Goal: Ask a question

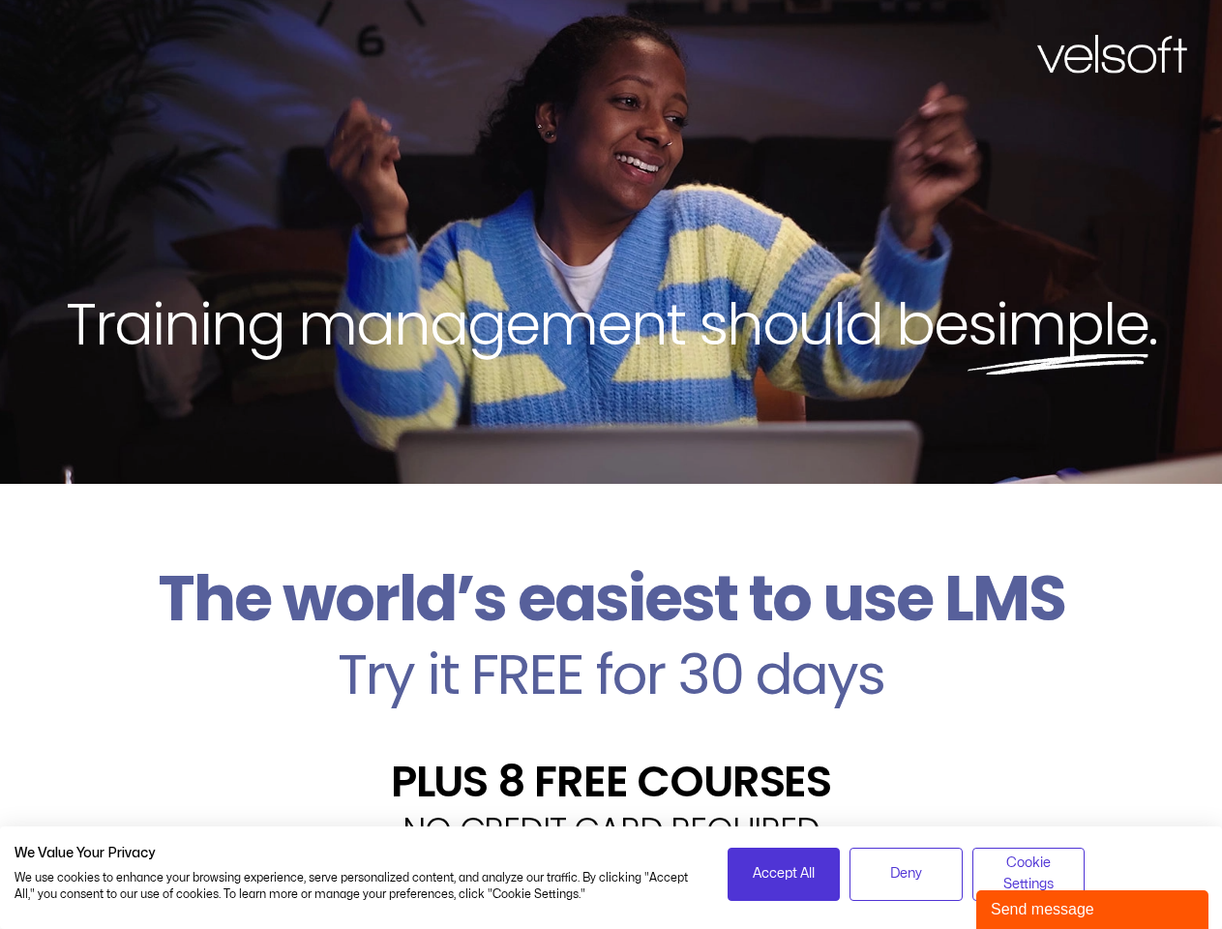
click at [611, 465] on div "Training management should be simple ." at bounding box center [611, 242] width 1222 height 484
click at [784, 874] on span "Accept All" at bounding box center [784, 873] width 62 height 21
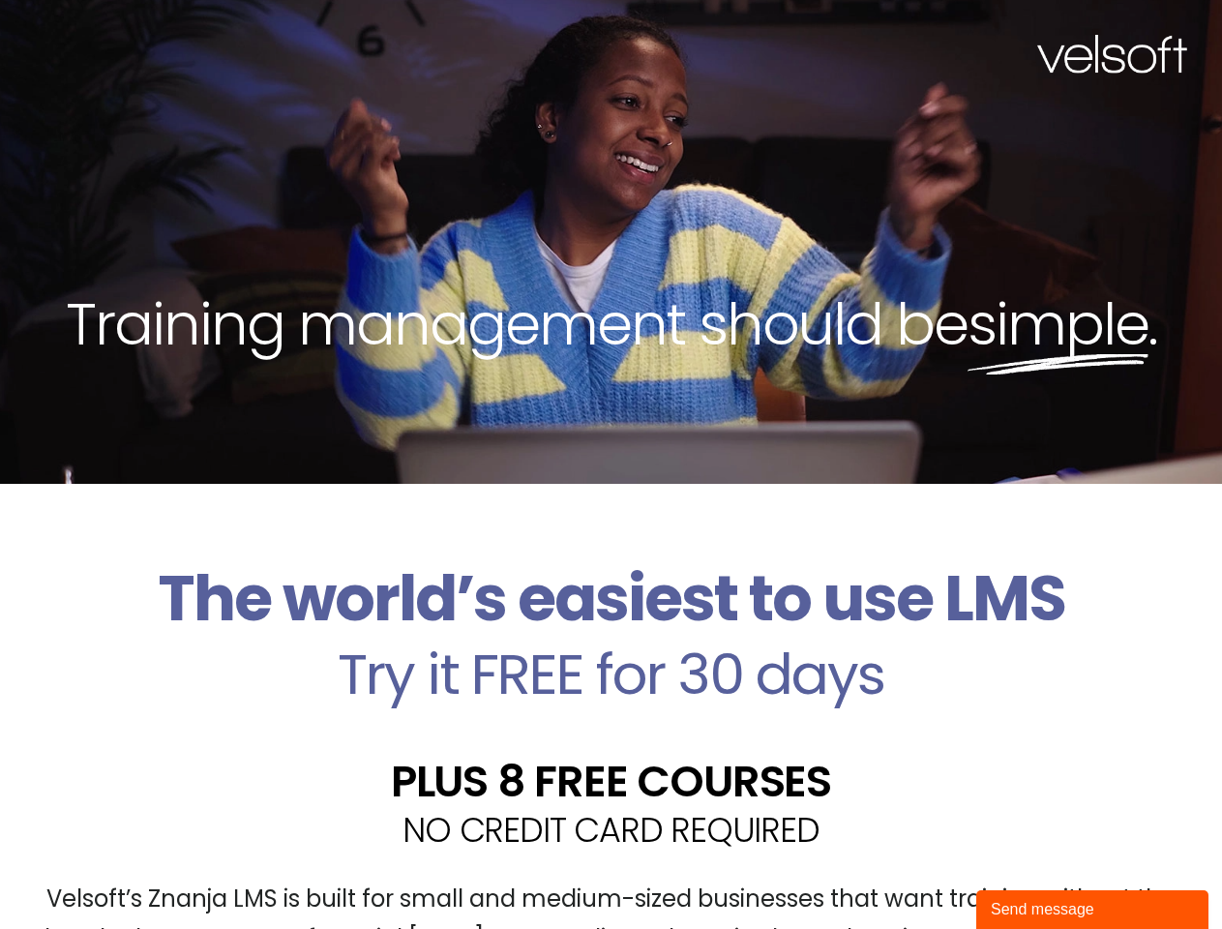
click at [906, 874] on div "Velsoft’s Znanja LMS is built for small and medium-sized businesses that want t…" at bounding box center [611, 927] width 1193 height 141
click at [1029, 874] on div "Velsoft’s Znanja LMS is built for small and medium-sized businesses that want t…" at bounding box center [611, 927] width 1193 height 141
click at [1093, 910] on div "Send message" at bounding box center [1092, 909] width 203 height 23
